Goal: Task Accomplishment & Management: Use online tool/utility

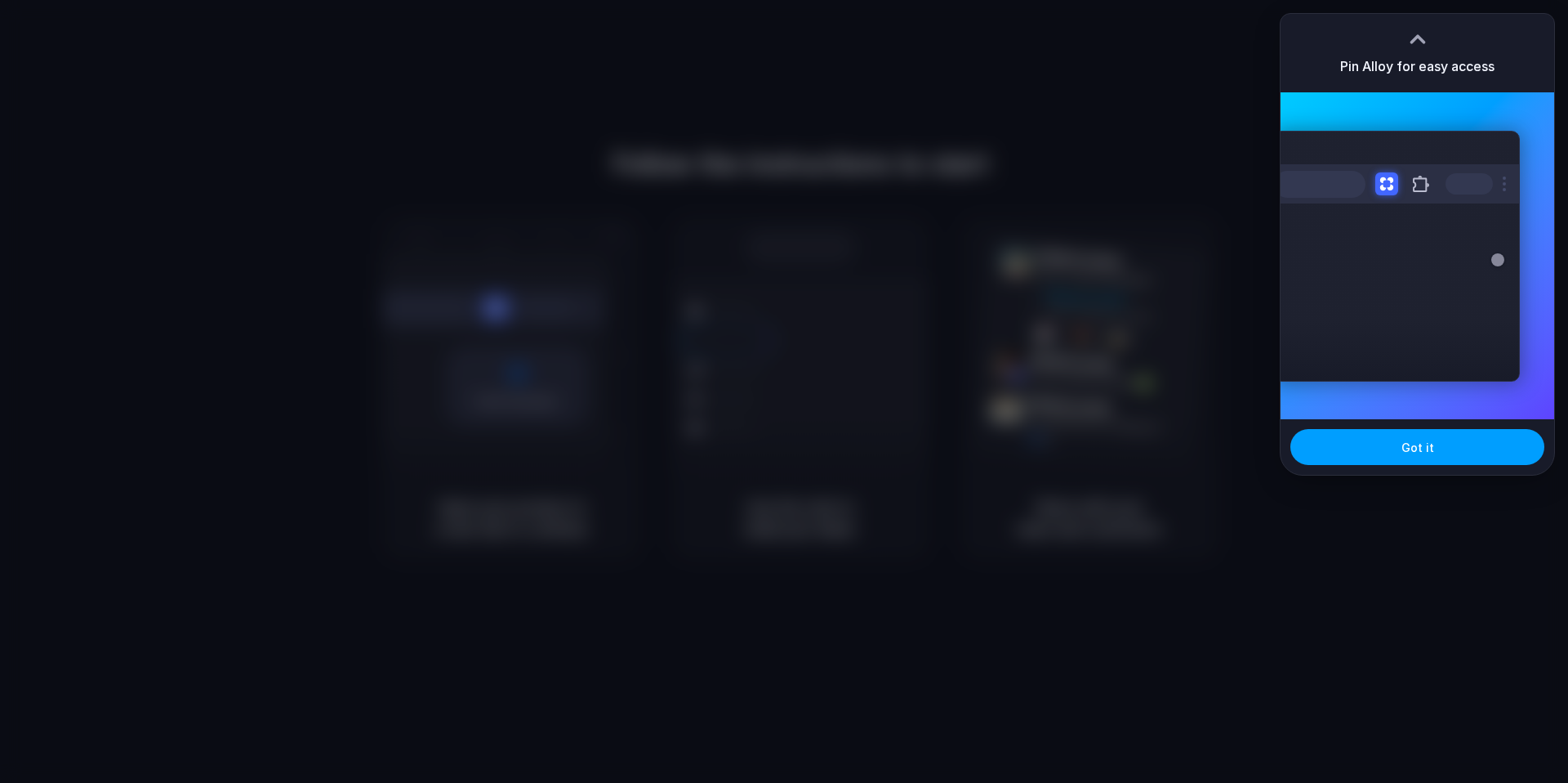
click at [1333, 449] on button "Got it" at bounding box center [1418, 447] width 254 height 36
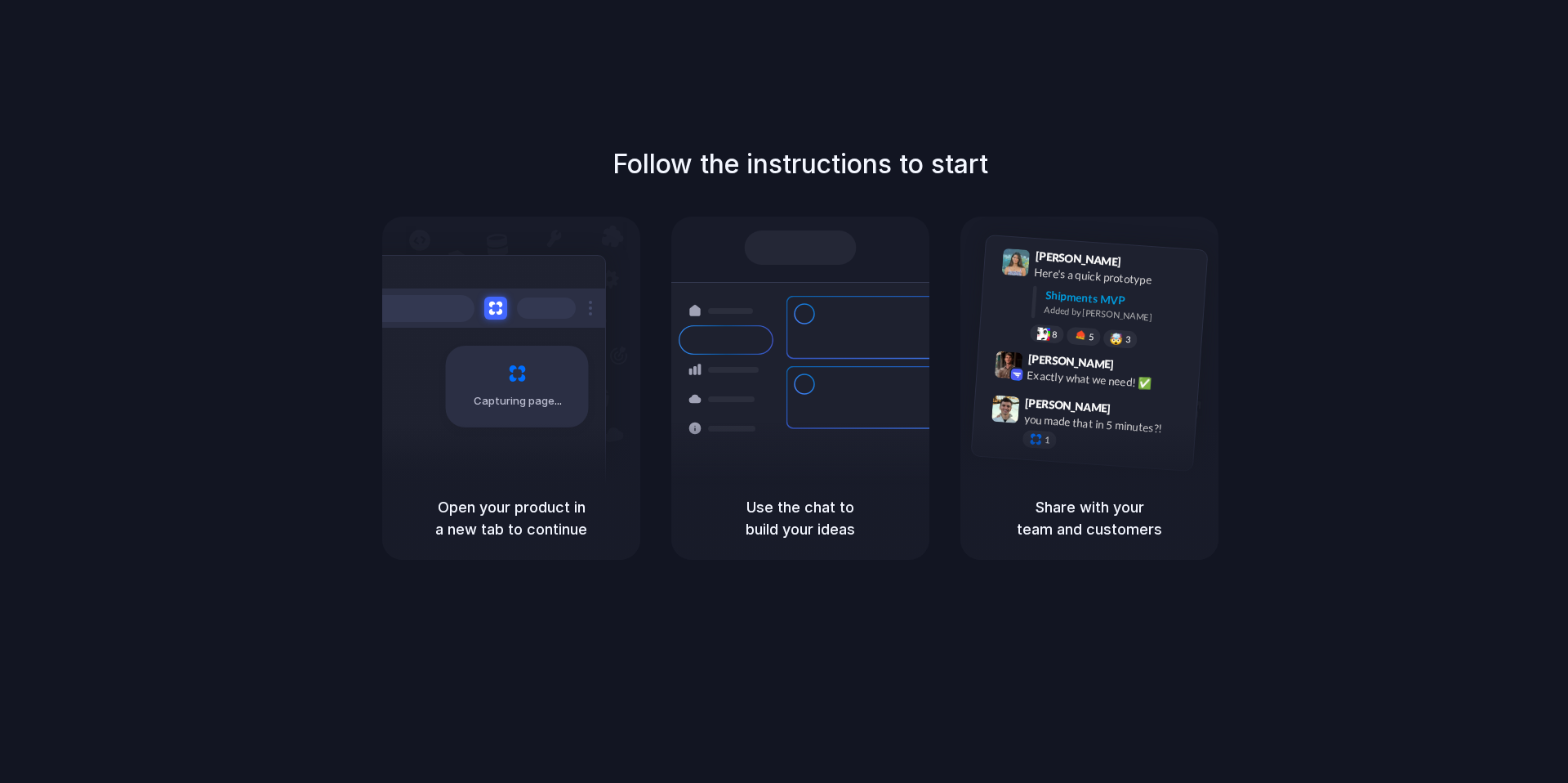
click at [1185, 75] on div "Follow the instructions to start Capturing page Open your product in a new tab …" at bounding box center [800, 407] width 1601 height 815
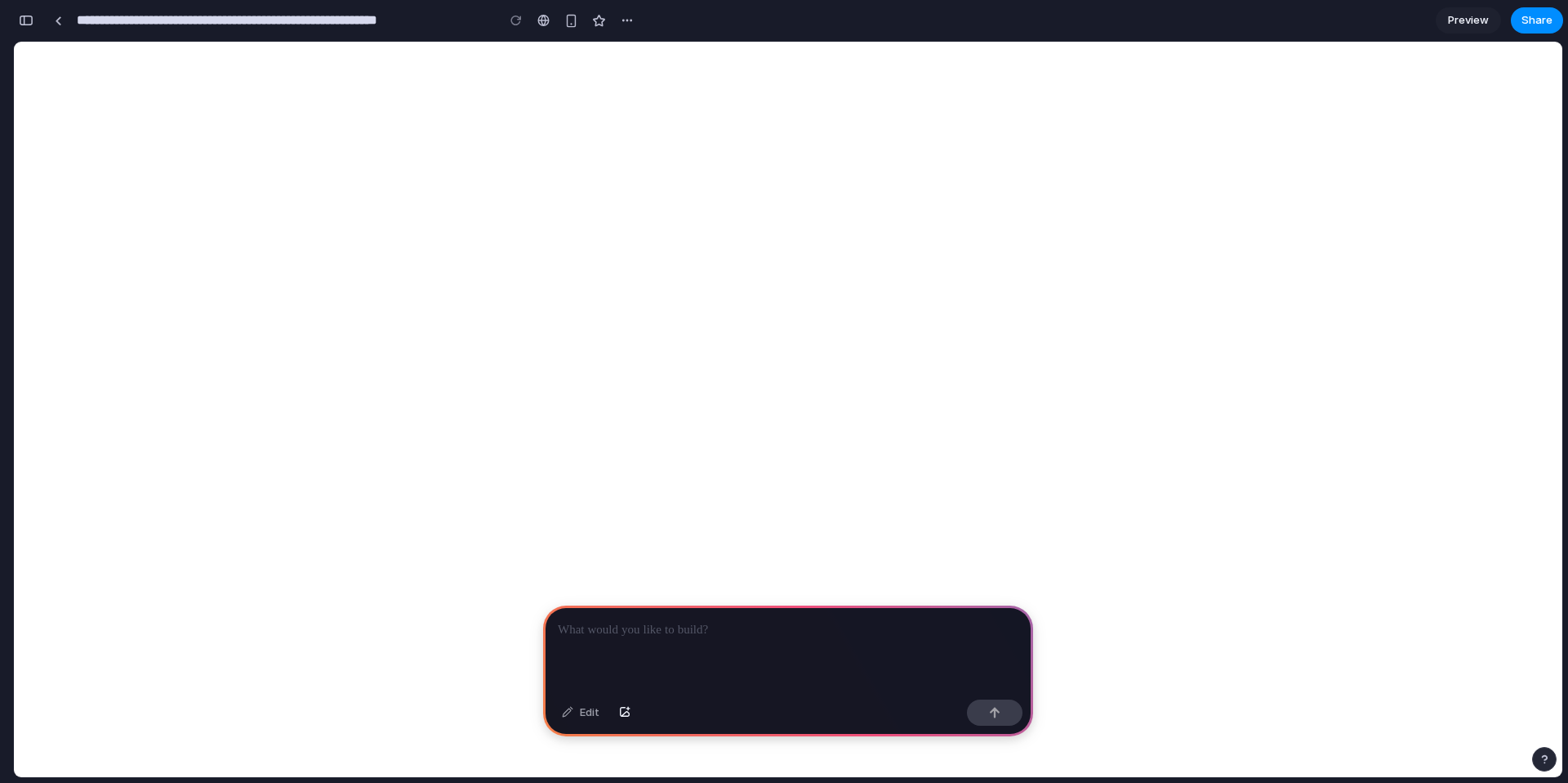
scroll to position [6947, 0]
click at [765, 659] on div at bounding box center [788, 649] width 490 height 87
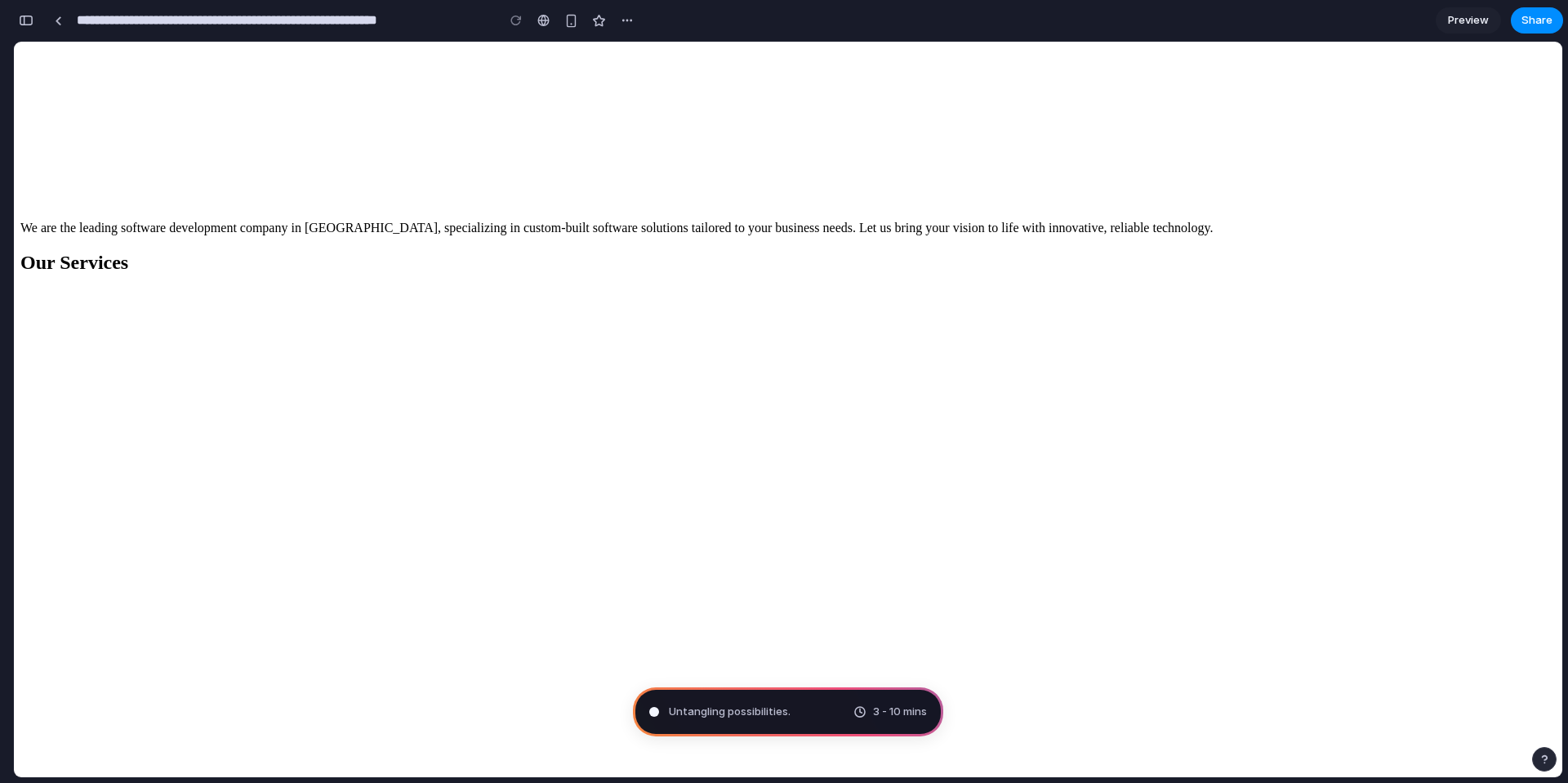
scroll to position [221, 0]
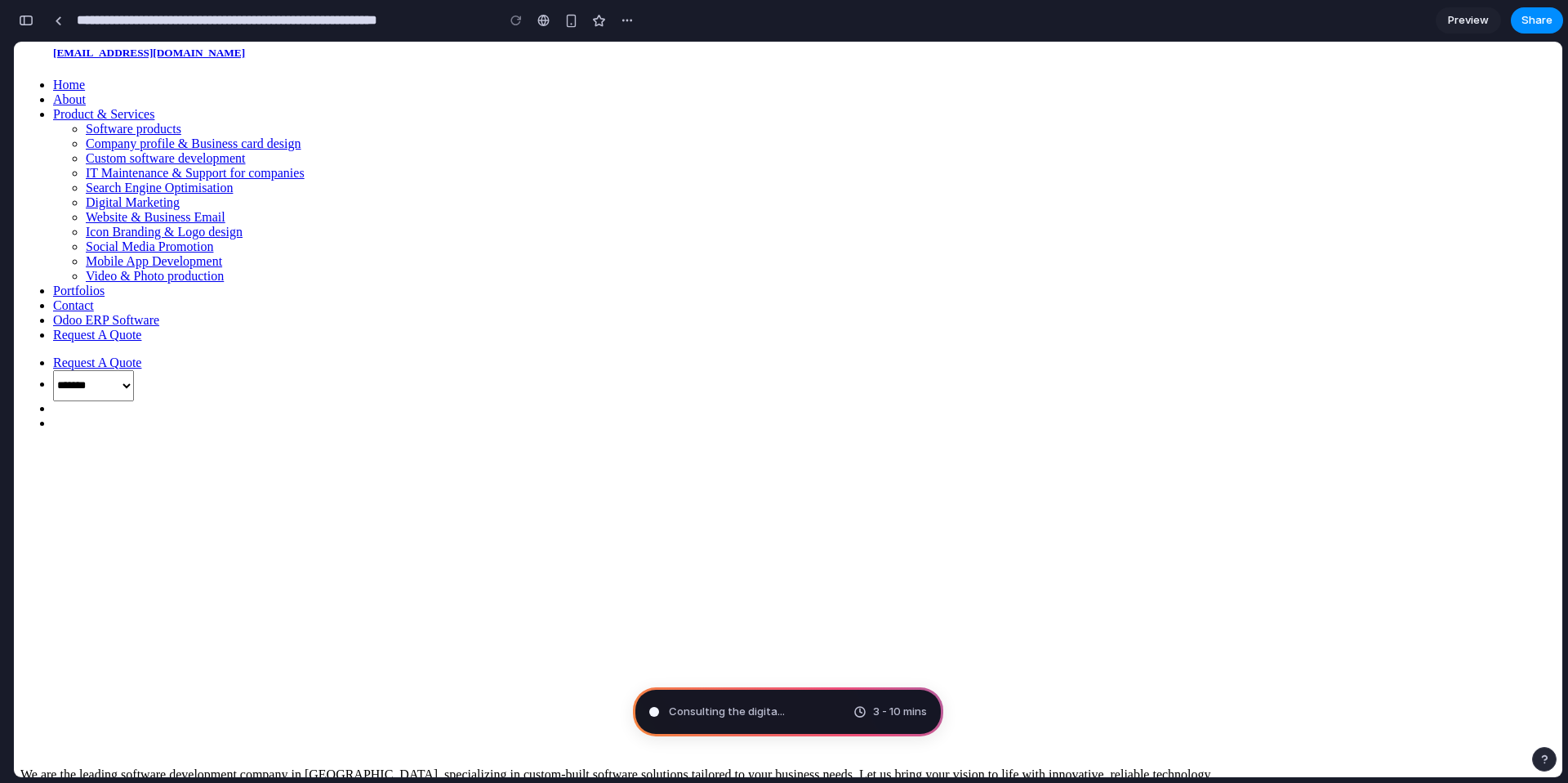
type input "**********"
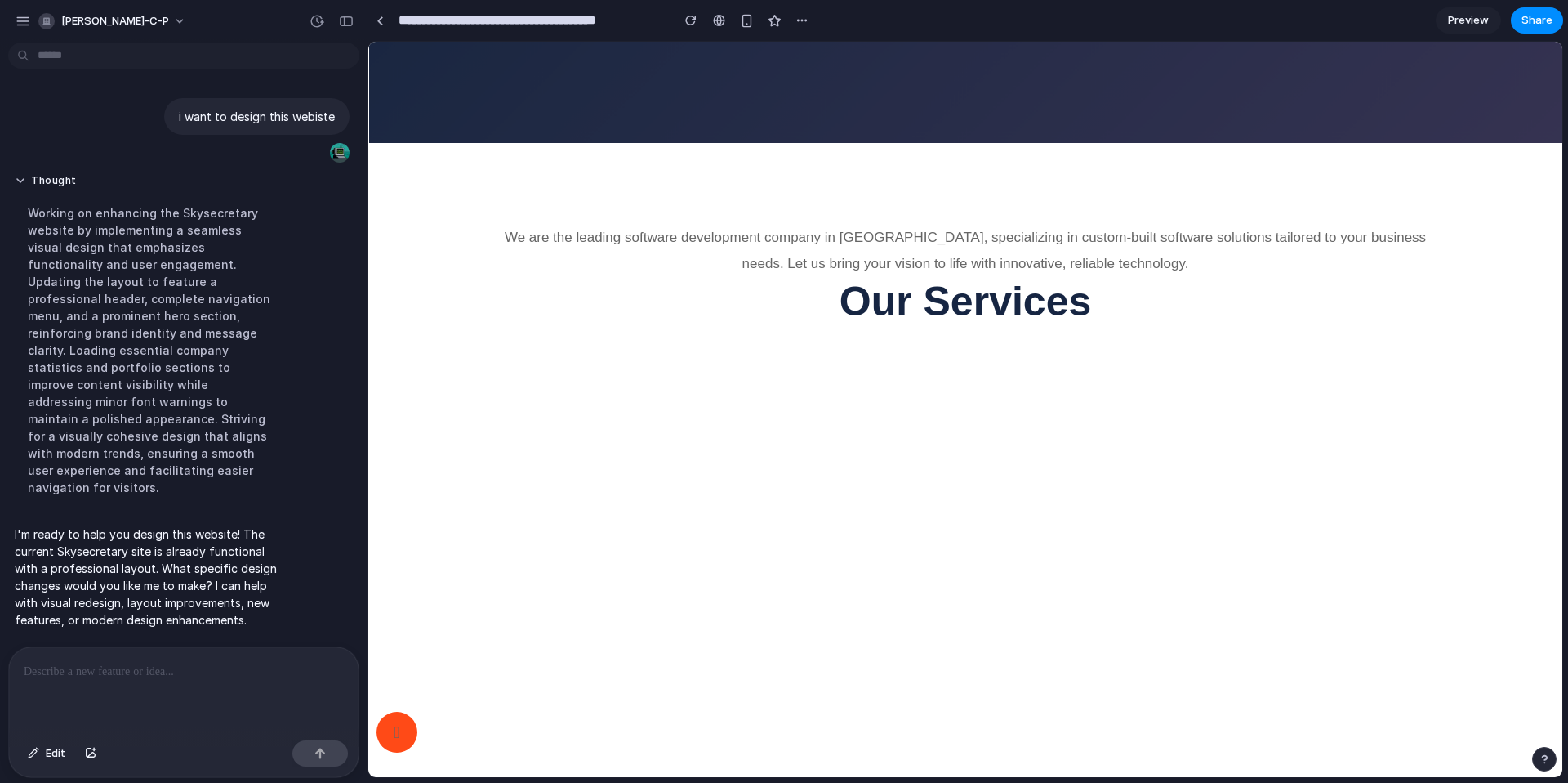
scroll to position [0, 0]
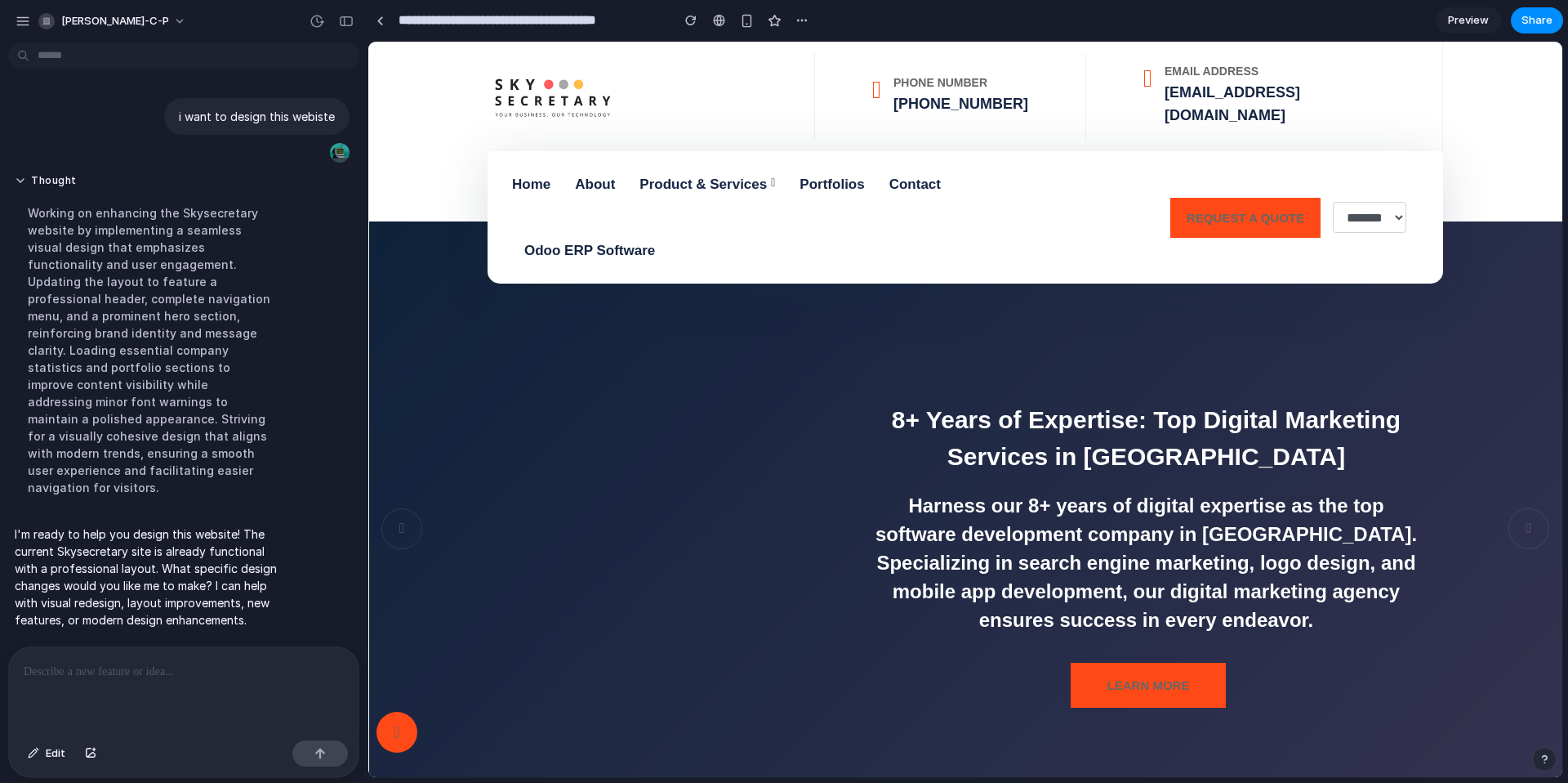
click at [1493, 502] on div "8+ Years of Expertise: Top Digital Marketing Services in [GEOGRAPHIC_DATA] Harn…" at bounding box center [1146, 558] width 980 height 316
click at [1508, 508] on div at bounding box center [1529, 529] width 41 height 41
drag, startPoint x: 1502, startPoint y: 507, endPoint x: 1481, endPoint y: 512, distance: 21.6
click at [1508, 509] on div at bounding box center [1529, 529] width 41 height 41
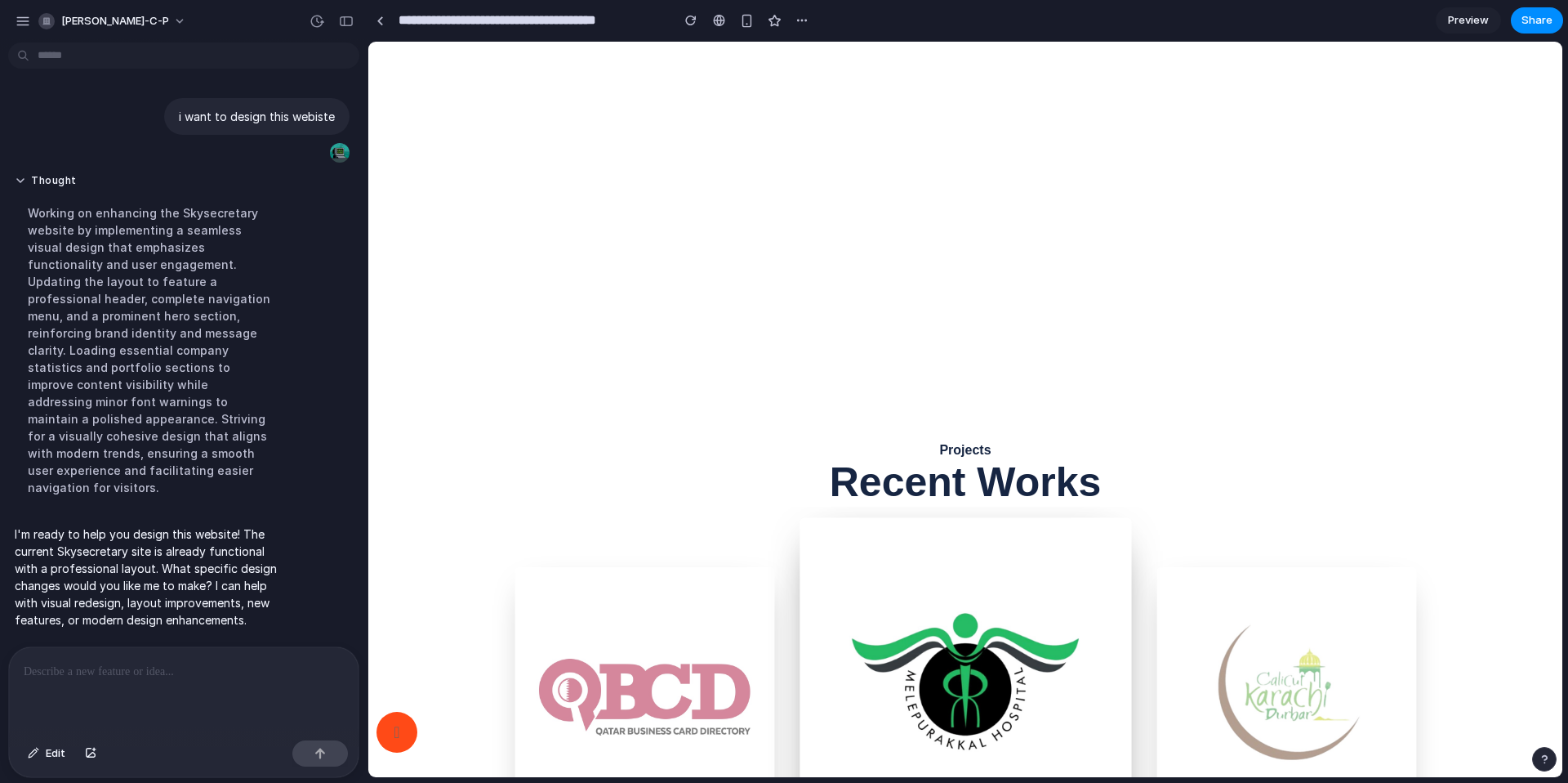
scroll to position [3588, 0]
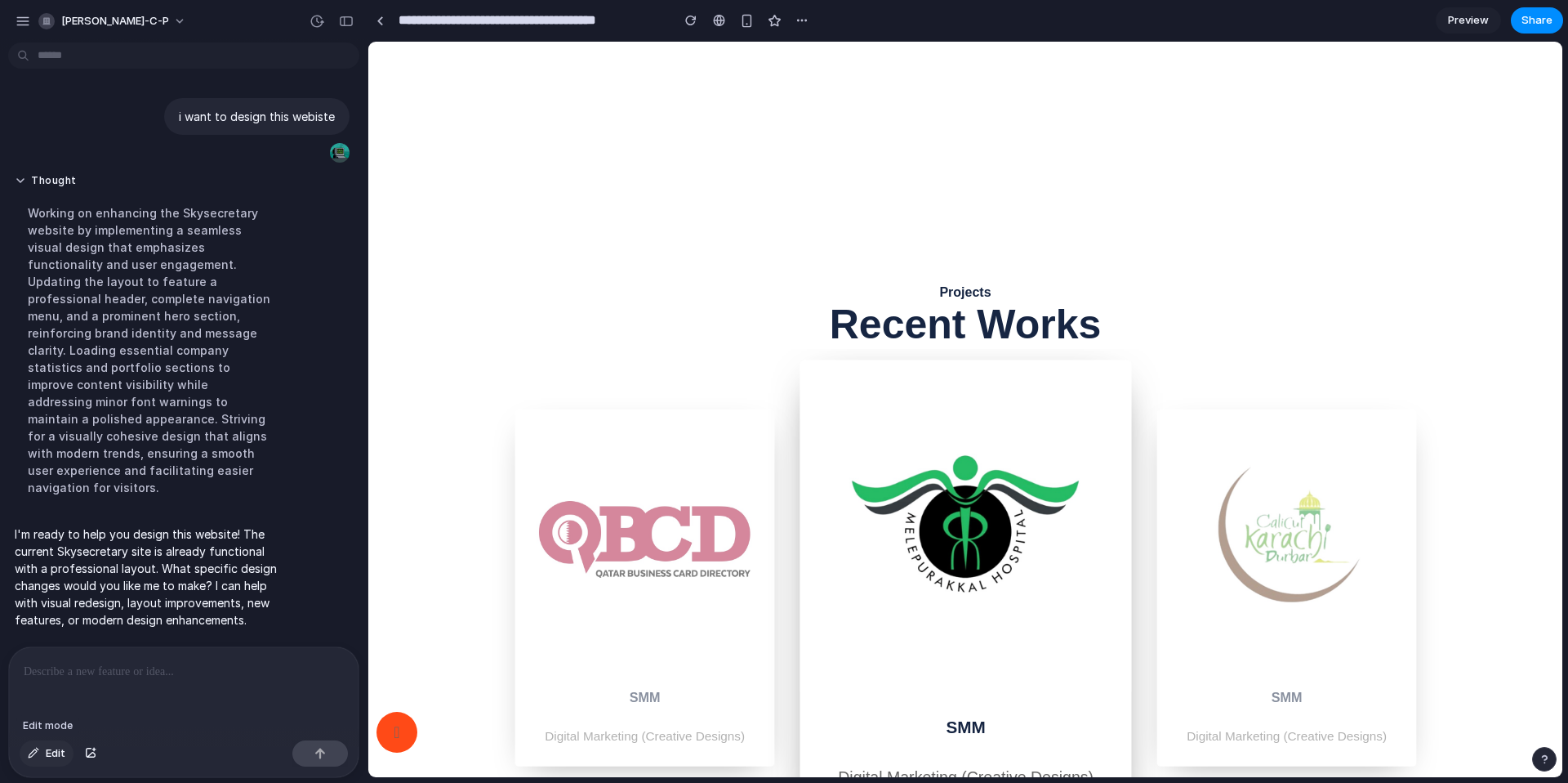
click at [48, 755] on span "Edit" at bounding box center [55, 753] width 20 height 16
